Goal: Task Accomplishment & Management: Complete application form

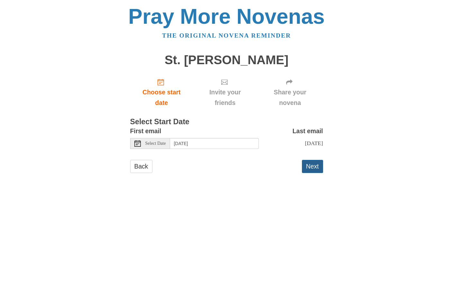
click at [313, 164] on button "Next" at bounding box center [312, 166] width 21 height 13
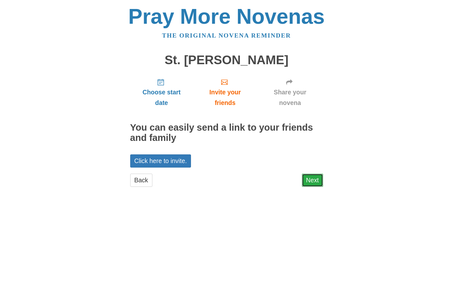
click at [313, 180] on link "Next" at bounding box center [312, 180] width 21 height 13
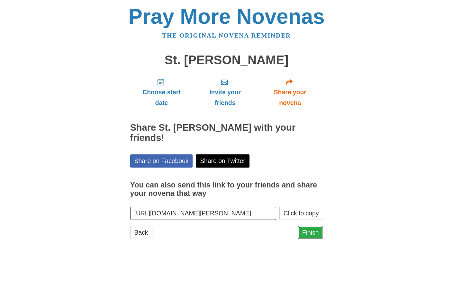
click at [310, 233] on link "Finish" at bounding box center [310, 232] width 25 height 13
